Goal: Find specific page/section: Find specific page/section

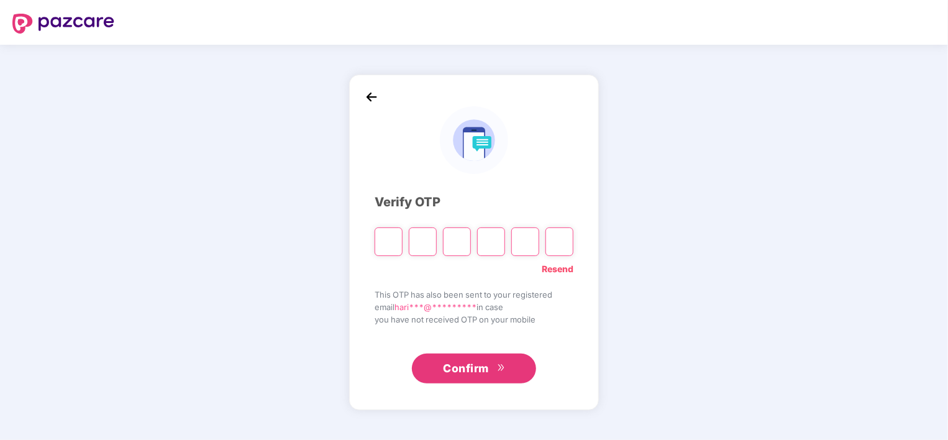
click at [557, 267] on link "Resend" at bounding box center [558, 269] width 32 height 14
click at [394, 239] on input "Please enter verification code. Digit 1" at bounding box center [389, 241] width 28 height 29
type input "*"
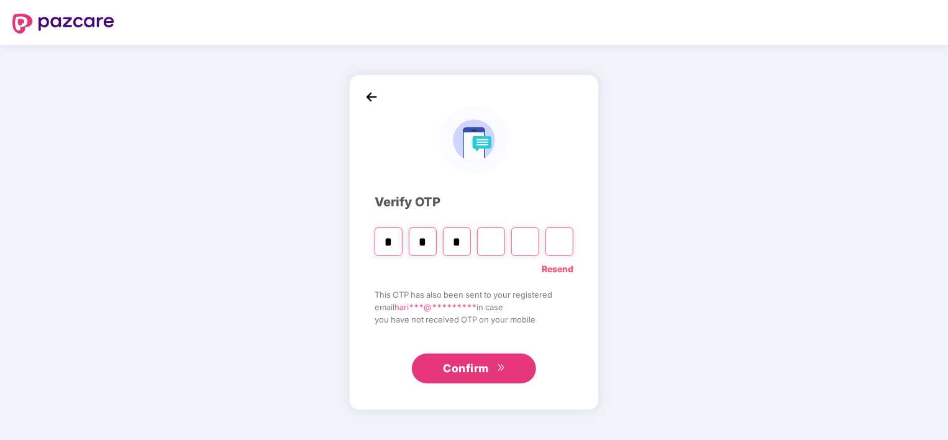
type input "*"
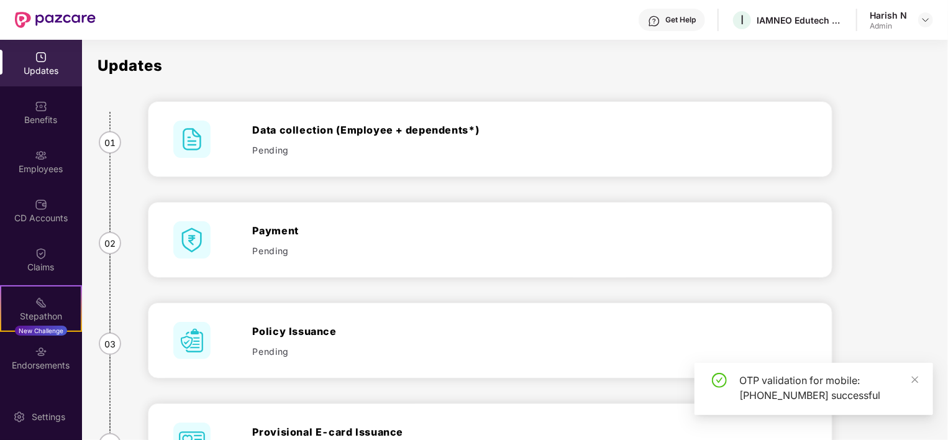
click at [40, 170] on div "Employees" at bounding box center [41, 169] width 82 height 12
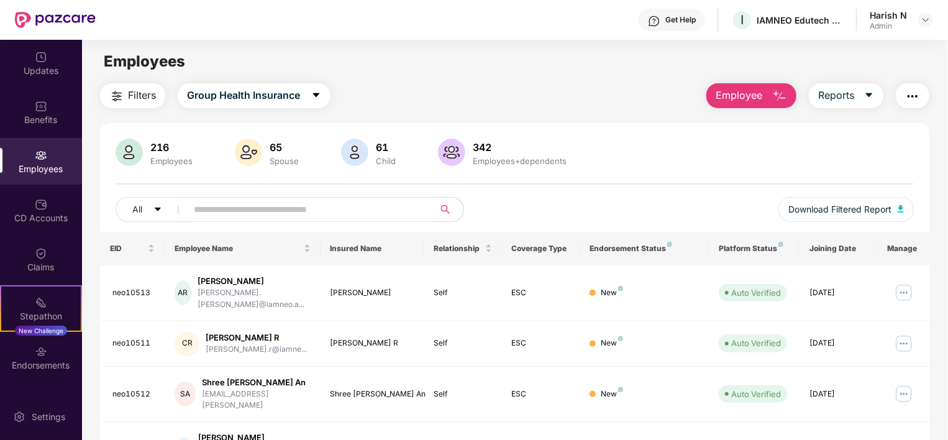
click at [226, 206] on input "text" at bounding box center [305, 209] width 223 height 19
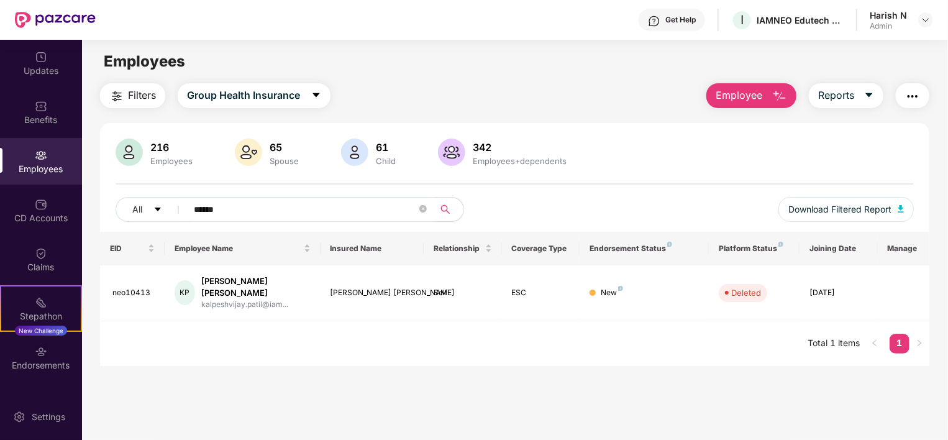
type input "******"
